Goal: Task Accomplishment & Management: Use online tool/utility

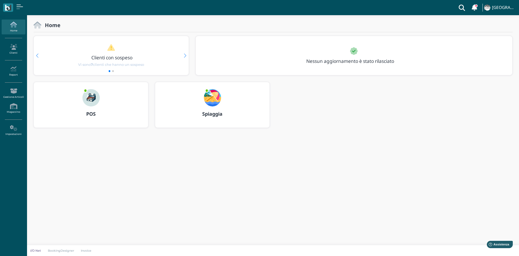
click at [213, 98] on img at bounding box center [212, 97] width 17 height 17
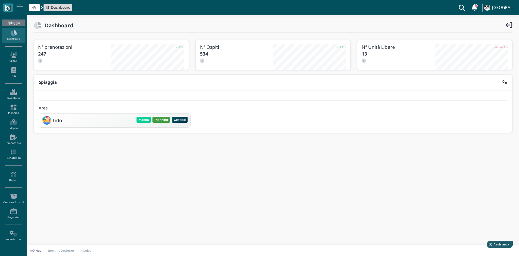
click at [156, 121] on button "Planning" at bounding box center [162, 120] width 18 height 6
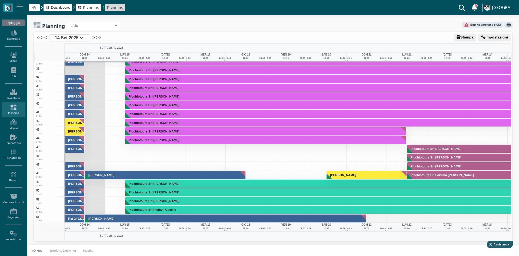
scroll to position [352, 0]
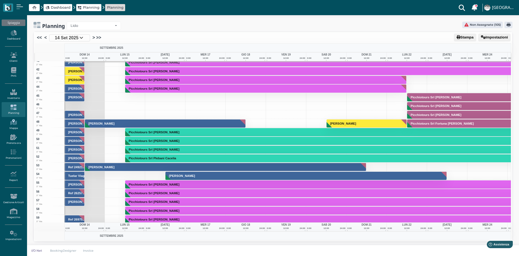
click at [14, 123] on icon at bounding box center [14, 122] width 24 height 6
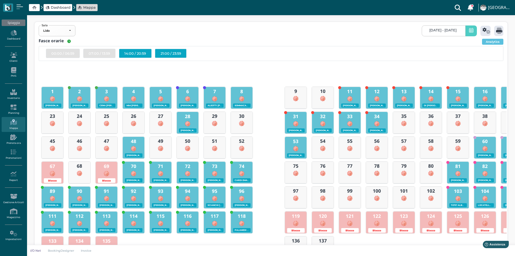
click at [298, 127] on div "GIANNOCCARO VITANTONIO ( Prometeo Viaggi Giannoccaro Vitantonio ) - 12:00 - 2" at bounding box center [295, 130] width 21 height 6
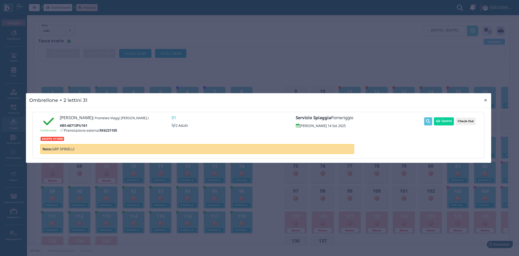
click at [488, 97] on span "×" at bounding box center [486, 100] width 4 height 7
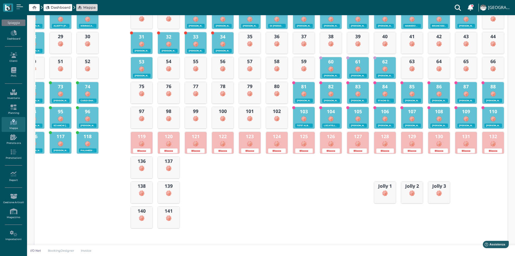
scroll to position [81, 0]
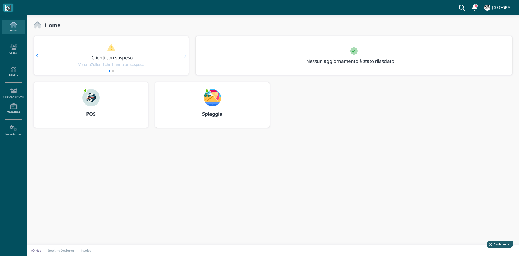
click at [211, 98] on img at bounding box center [212, 97] width 17 height 17
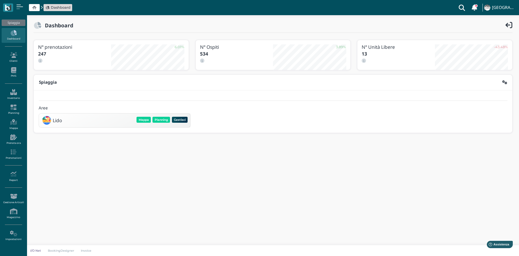
click at [162, 116] on div "Mappa Planning Gestisci Elimina" at bounding box center [162, 120] width 53 height 8
click at [159, 122] on button "Planning" at bounding box center [162, 120] width 18 height 6
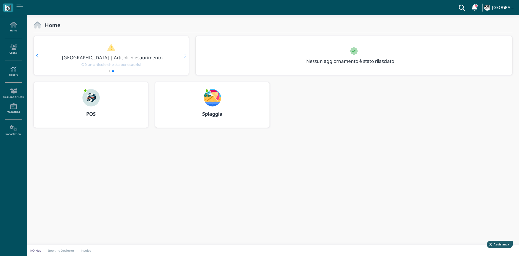
click at [12, 72] on icon at bounding box center [14, 69] width 24 height 6
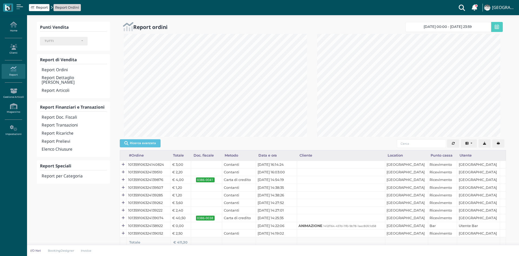
select select
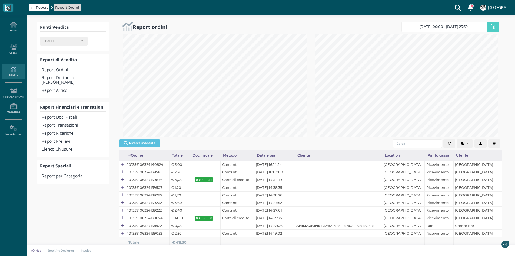
scroll to position [103, 191]
click at [58, 123] on h4 "Report Transazioni" at bounding box center [74, 125] width 64 height 5
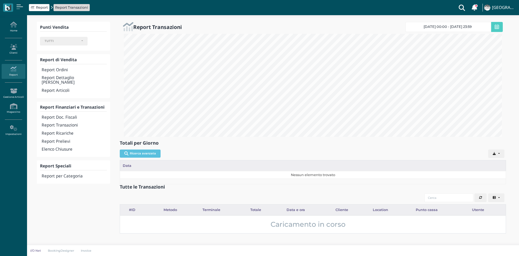
select select
